Goal: Task Accomplishment & Management: Use online tool/utility

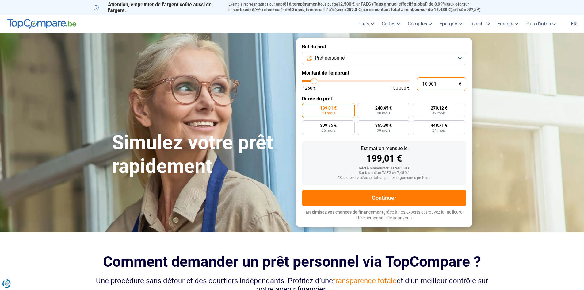
drag, startPoint x: 450, startPoint y: 84, endPoint x: 297, endPoint y: 121, distance: 157.2
click at [297, 121] on form "But du prêt Prêt personnel Montant de l'emprunt 10 001 € 1 250 € 100 000 € Duré…" at bounding box center [384, 132] width 177 height 189
type input "2"
type input "1250"
type input "25"
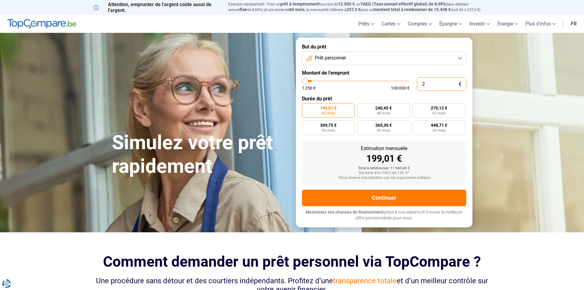
type input "1250"
type input "250"
type input "1250"
type input "2 500"
type input "2500"
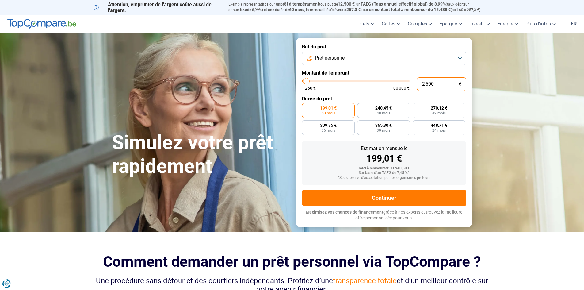
type input "25 000"
type input "25000"
radio input "false"
click at [363, 92] on form "But du prêt Prêt personnel Montant de l'emprunt 25 000 € 1 250 € 100 000 € Duré…" at bounding box center [384, 132] width 177 height 189
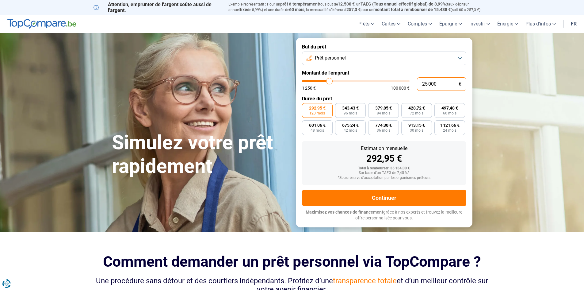
drag, startPoint x: 442, startPoint y: 84, endPoint x: 355, endPoint y: 137, distance: 101.6
click at [355, 137] on form "But du prêt Prêt personnel Montant de l'emprunt 25 000 € 1 250 € 100 000 € Duré…" at bounding box center [384, 132] width 177 height 189
type input "3"
type input "1250"
type input "32"
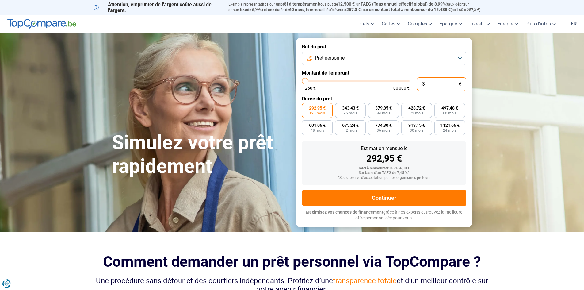
type input "1250"
type input "320"
type input "1250"
type input "3 200"
type input "3250"
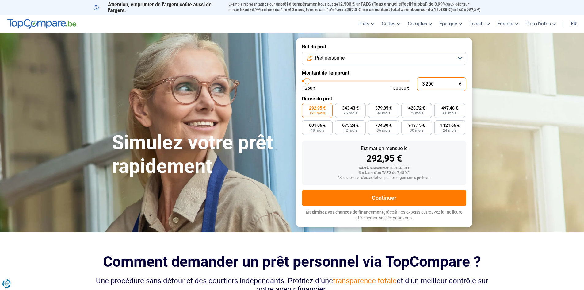
type input "32 000"
type input "32000"
click at [369, 90] on div "1 250 € 100 000 €" at bounding box center [356, 88] width 108 height 4
drag, startPoint x: 444, startPoint y: 83, endPoint x: 346, endPoint y: 104, distance: 100.3
click at [346, 104] on form "But du prêt Prêt personnel Montant de l'emprunt 32 000 € 1 250 € 100 000 € Duré…" at bounding box center [384, 132] width 177 height 189
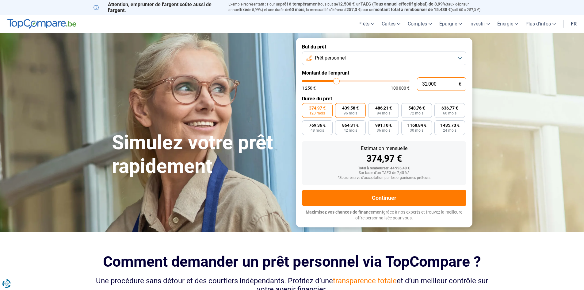
type input "3"
type input "1250"
type input "30"
type input "1250"
type input "300"
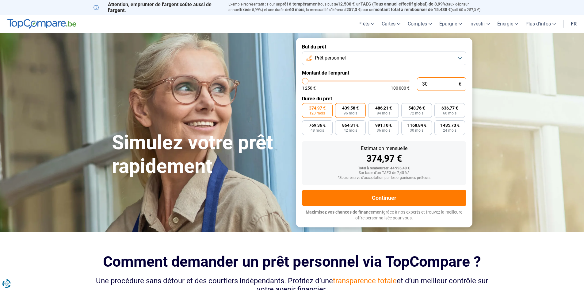
type input "1250"
type input "3 000"
type input "3000"
type input "30 000"
type input "30000"
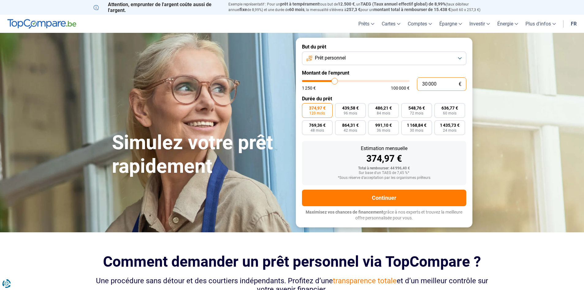
type input "30 000"
click at [344, 93] on form "But du prêt Prêt personnel Montant de l'emprunt 30 000 € 1 250 € 100 000 € Duré…" at bounding box center [384, 132] width 177 height 189
click at [357, 111] on span "96 mois" at bounding box center [350, 113] width 13 height 4
click at [339, 107] on input "412,11 € 96 mois" at bounding box center [337, 105] width 4 height 4
radio input "true"
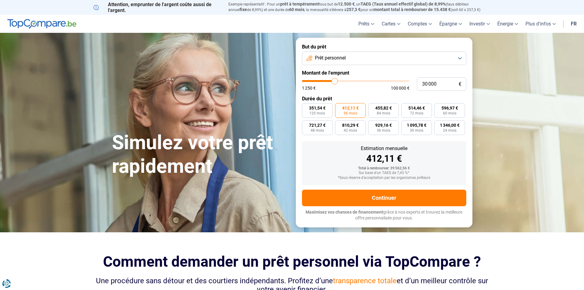
click at [502, 78] on section "Simulez votre prêt rapidement Simulez votre prêt rapidement But du prêt Prêt pe…" at bounding box center [292, 132] width 584 height 199
